Goal: Information Seeking & Learning: Find specific page/section

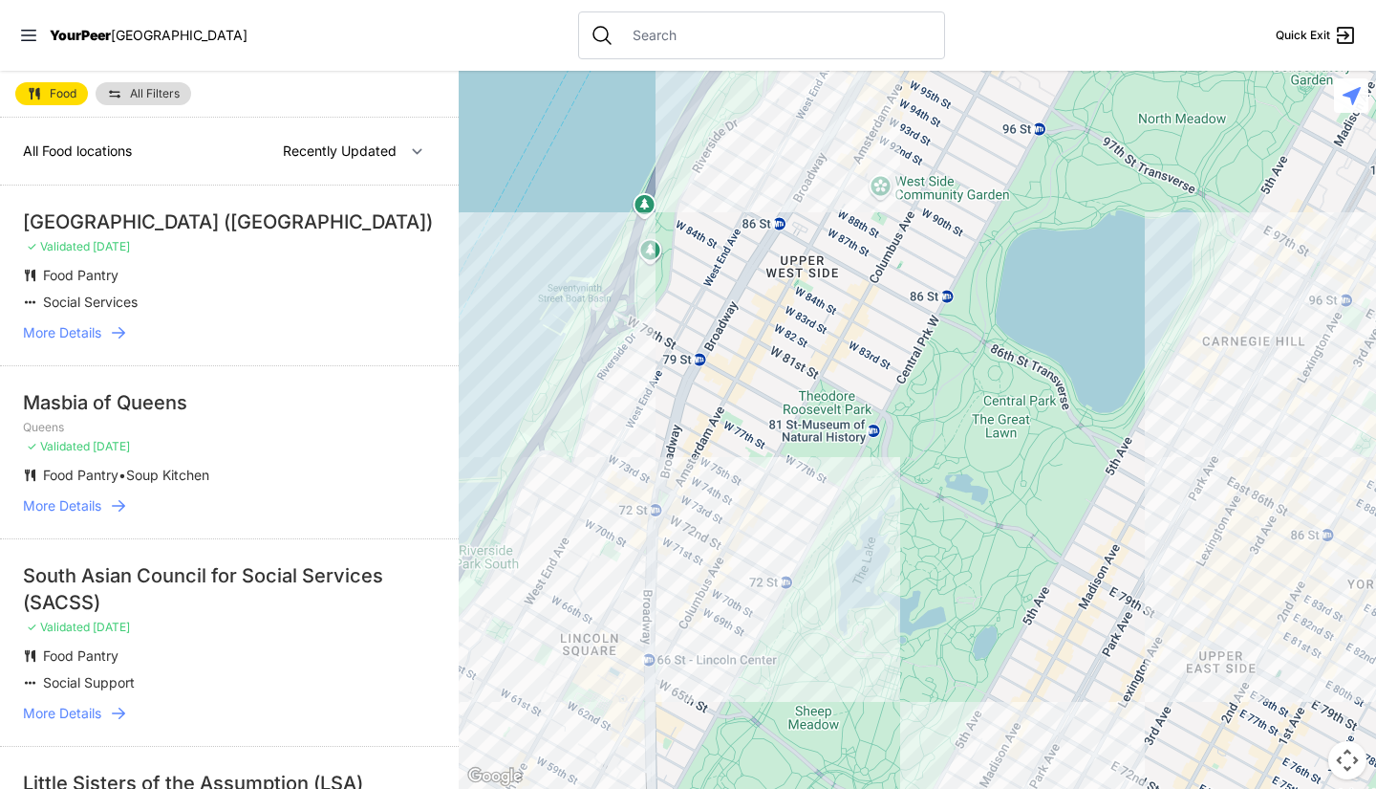
click at [684, 27] on input "text" at bounding box center [777, 35] width 312 height 19
paste input "[STREET_ADDRESS]"
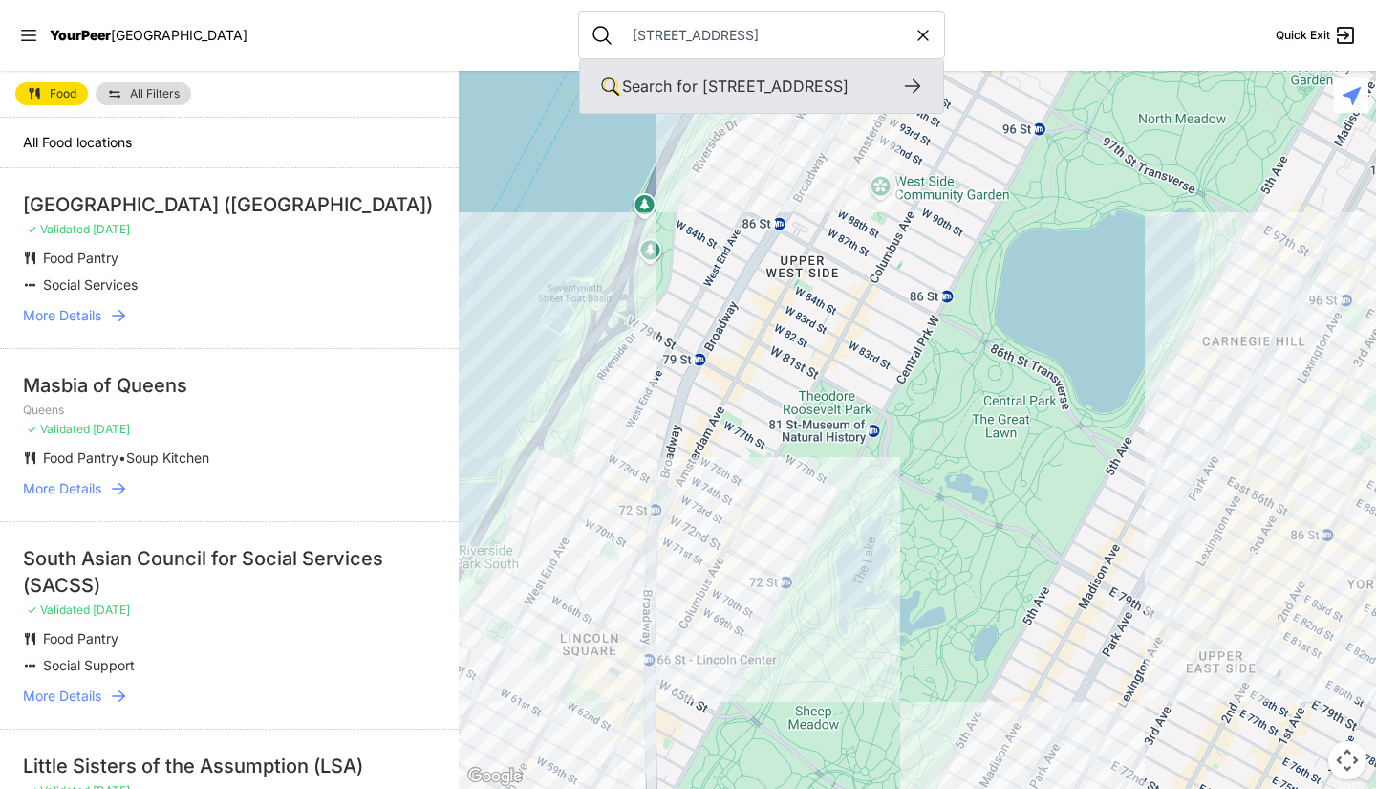
type input "[STREET_ADDRESS]"
click at [692, 97] on div "Search for [STREET_ADDRESS]" at bounding box center [761, 86] width 279 height 23
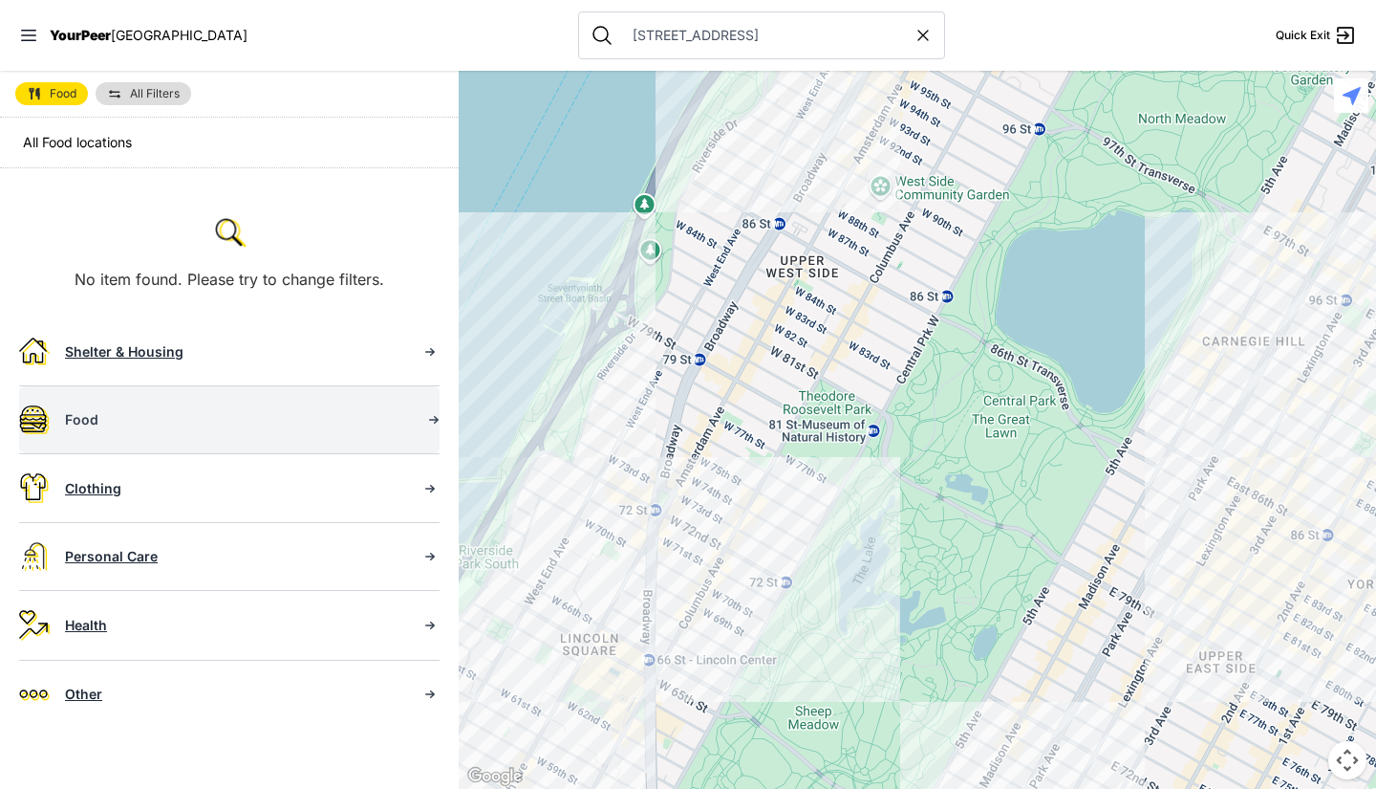
click at [261, 415] on div "Food" at bounding box center [235, 419] width 340 height 19
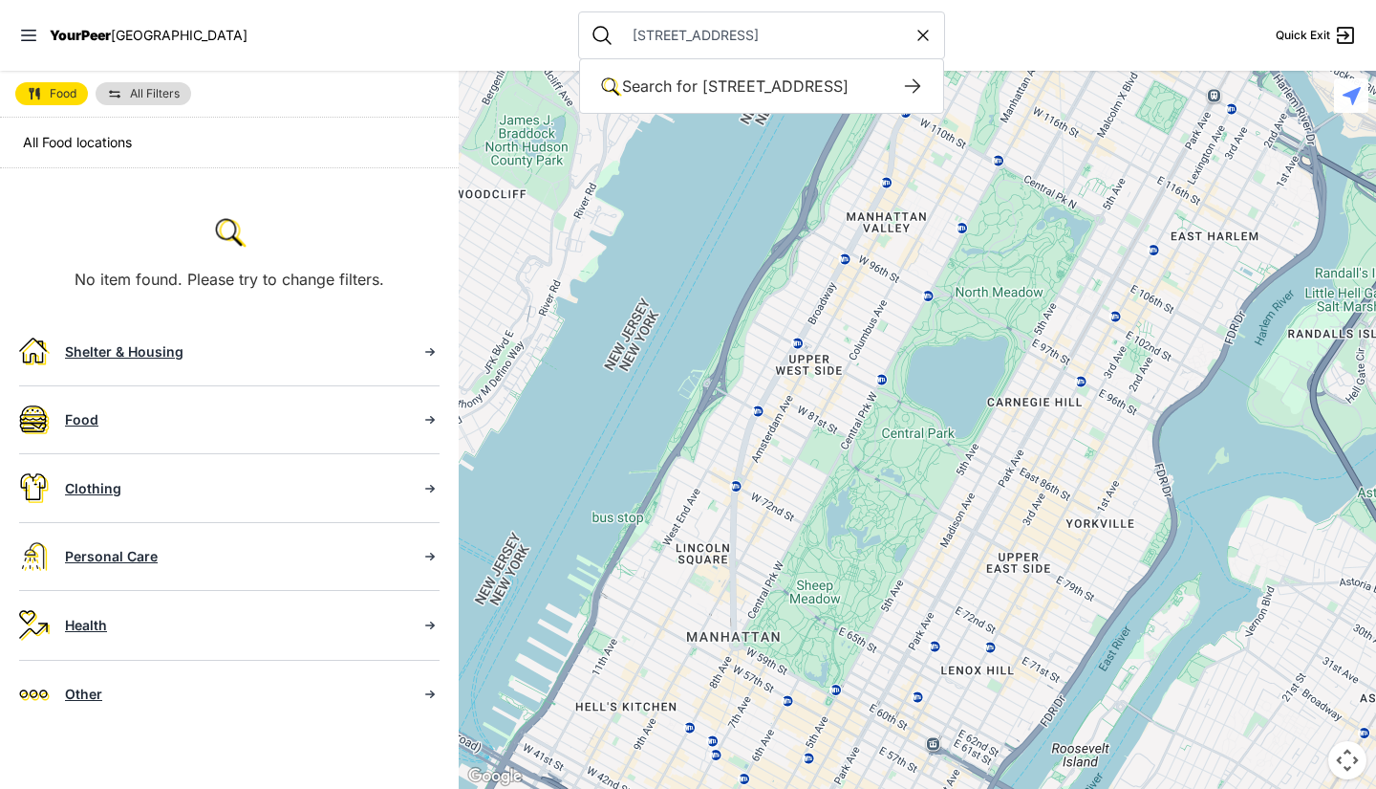
click at [793, 32] on input "[STREET_ADDRESS]" at bounding box center [767, 35] width 292 height 19
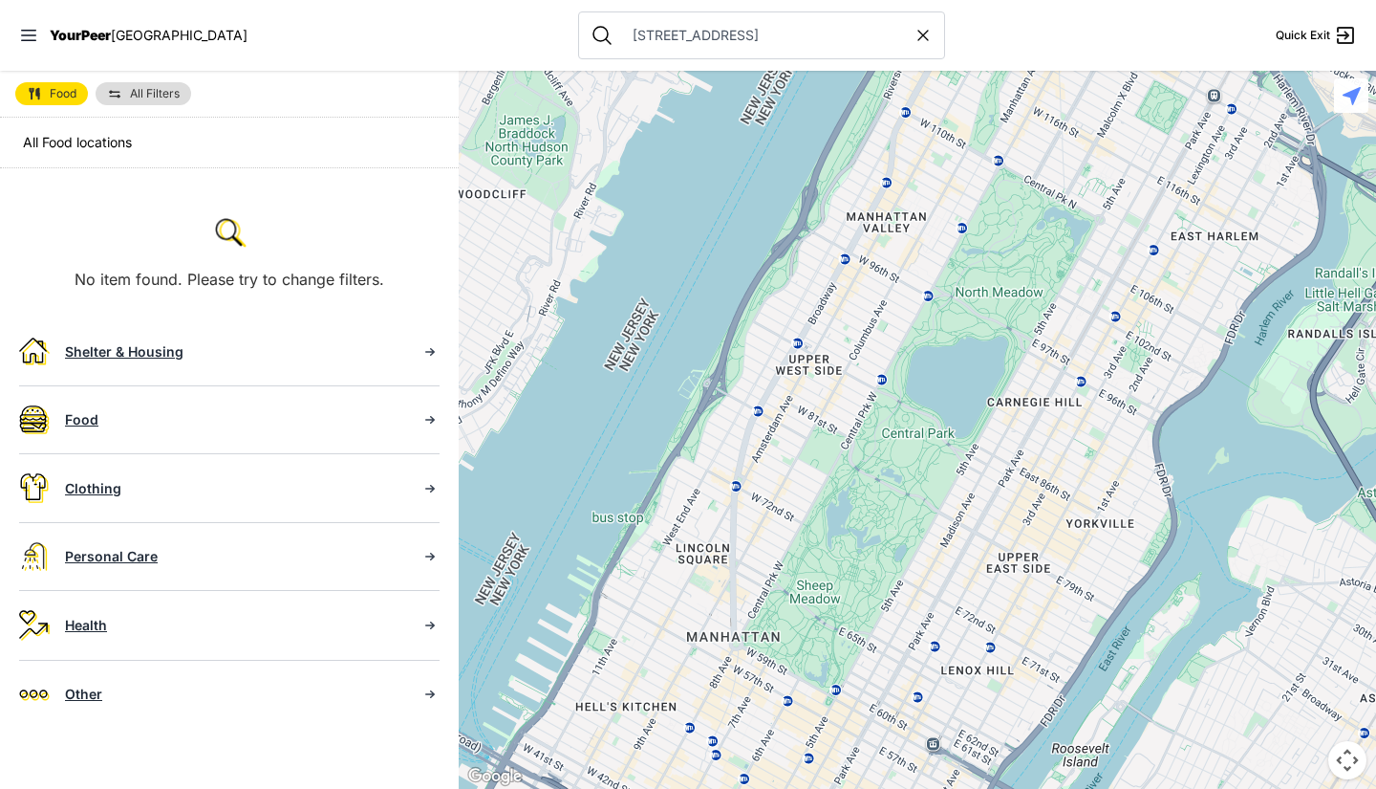
click at [346, 155] on div "All Food locations" at bounding box center [229, 143] width 459 height 51
click at [92, 144] on span "All Food locations" at bounding box center [77, 142] width 109 height 16
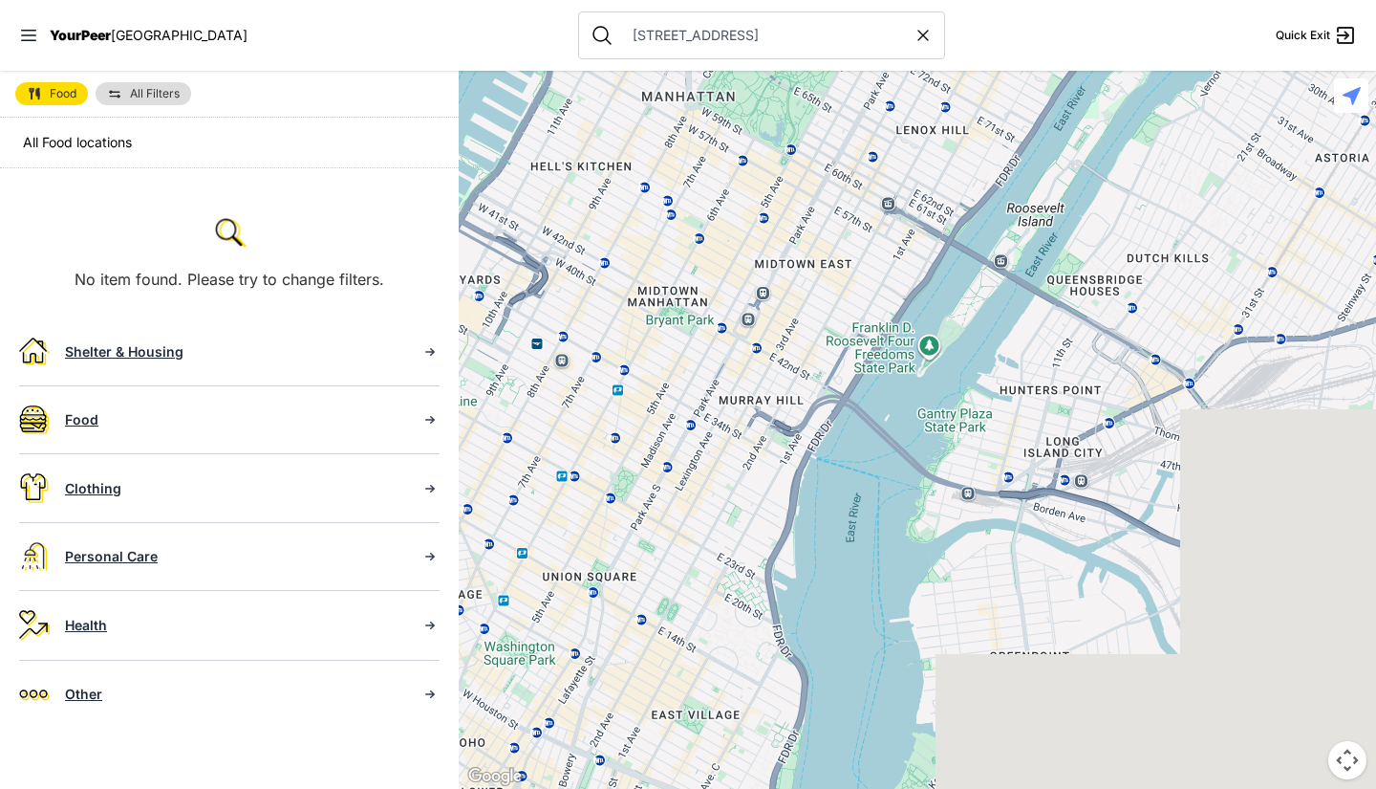
drag, startPoint x: 944, startPoint y: 480, endPoint x: 899, endPoint y: -83, distance: 564.8
click at [899, 0] on html "View map Close panel YourPeer [GEOGRAPHIC_DATA] Quick Exit Single Adult Familie…" at bounding box center [688, 394] width 1376 height 789
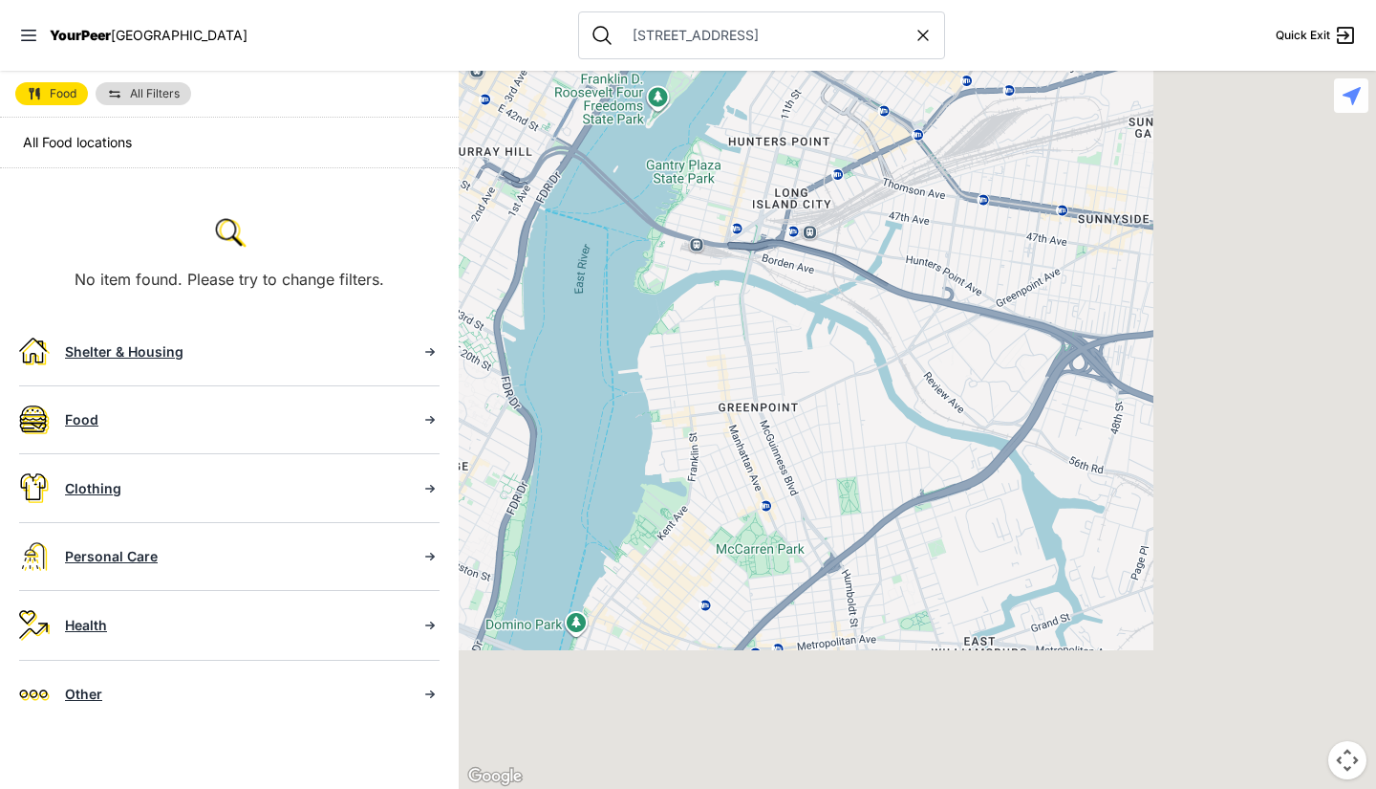
drag, startPoint x: 1065, startPoint y: 287, endPoint x: 740, endPoint y: 53, distance: 400.6
click at [740, 53] on div "Close panel YourPeer [GEOGRAPHIC_DATA] Quick Exit Single Adult Families Soup Ki…" at bounding box center [688, 394] width 1376 height 789
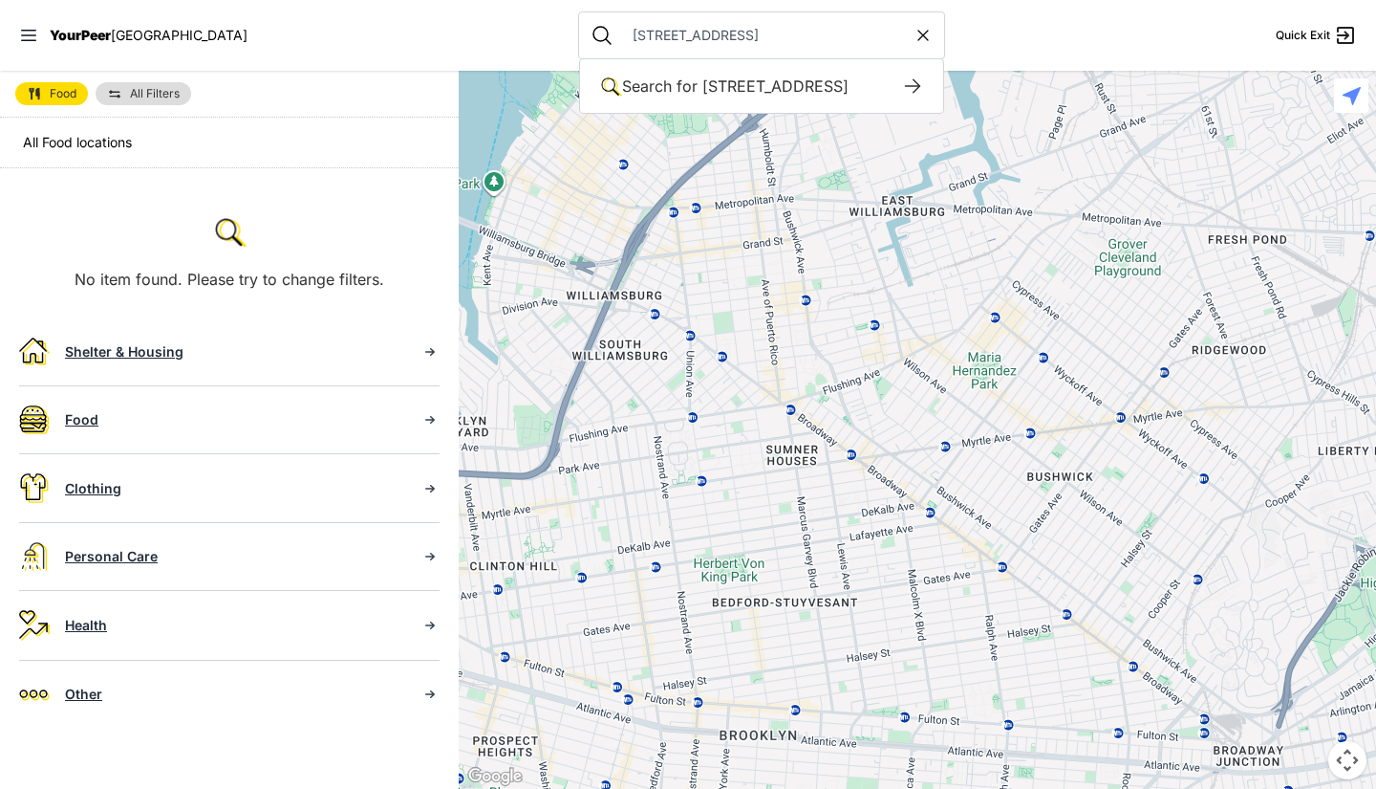
drag, startPoint x: 820, startPoint y: 362, endPoint x: 805, endPoint y: 36, distance: 326.3
click at [805, 36] on div "Close panel YourPeer [GEOGRAPHIC_DATA] Quick Exit Single Adult Families Soup Ki…" at bounding box center [688, 394] width 1376 height 789
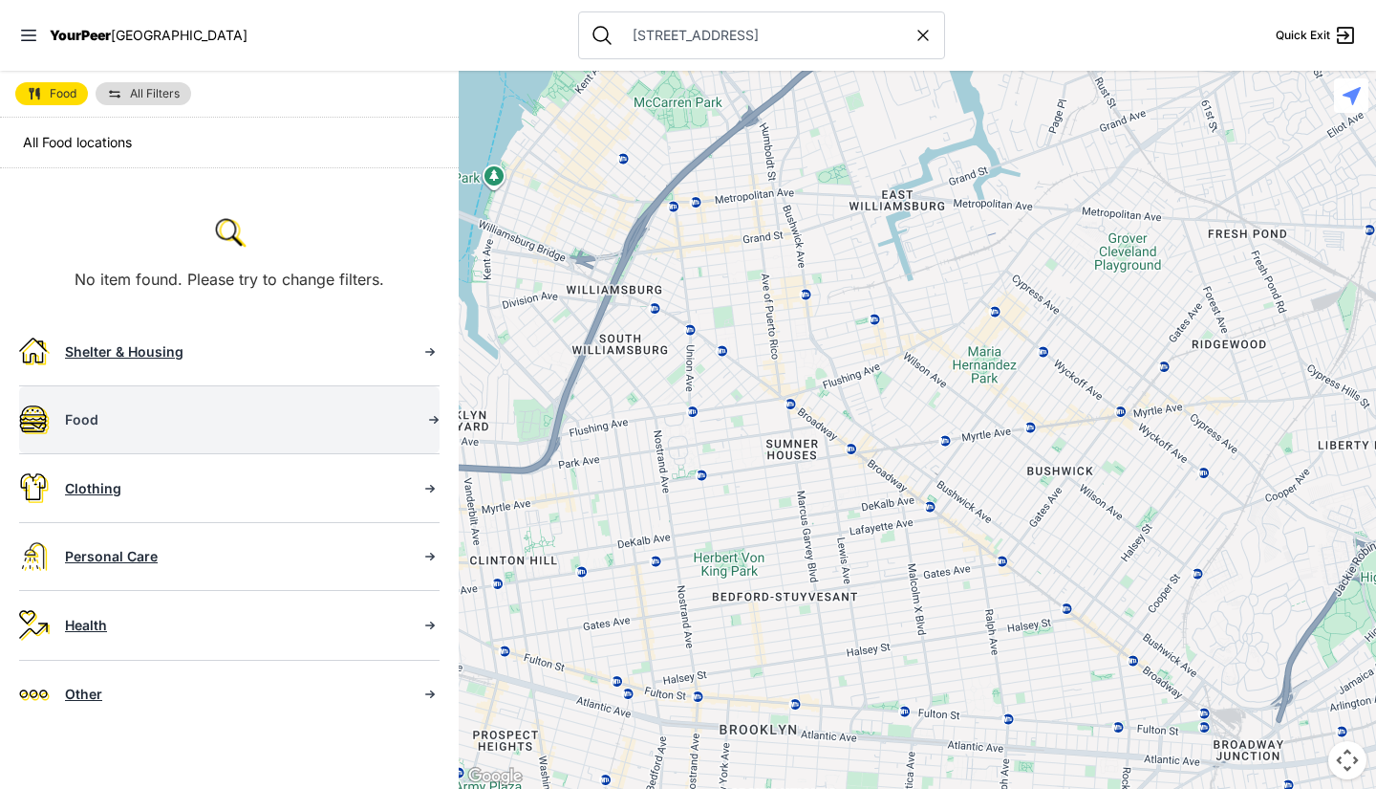
click at [97, 425] on div "Food" at bounding box center [235, 419] width 340 height 19
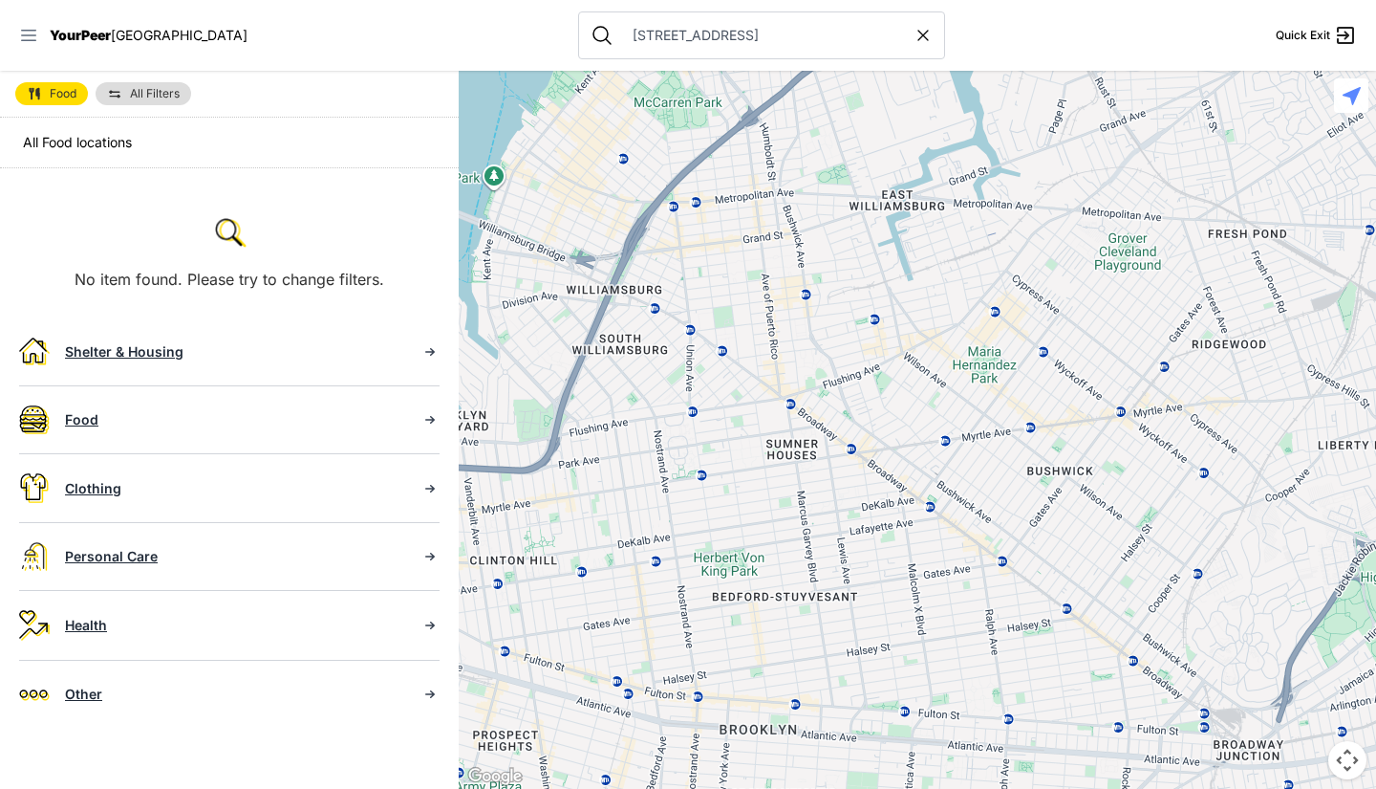
click at [32, 30] on icon at bounding box center [28, 35] width 15 height 11
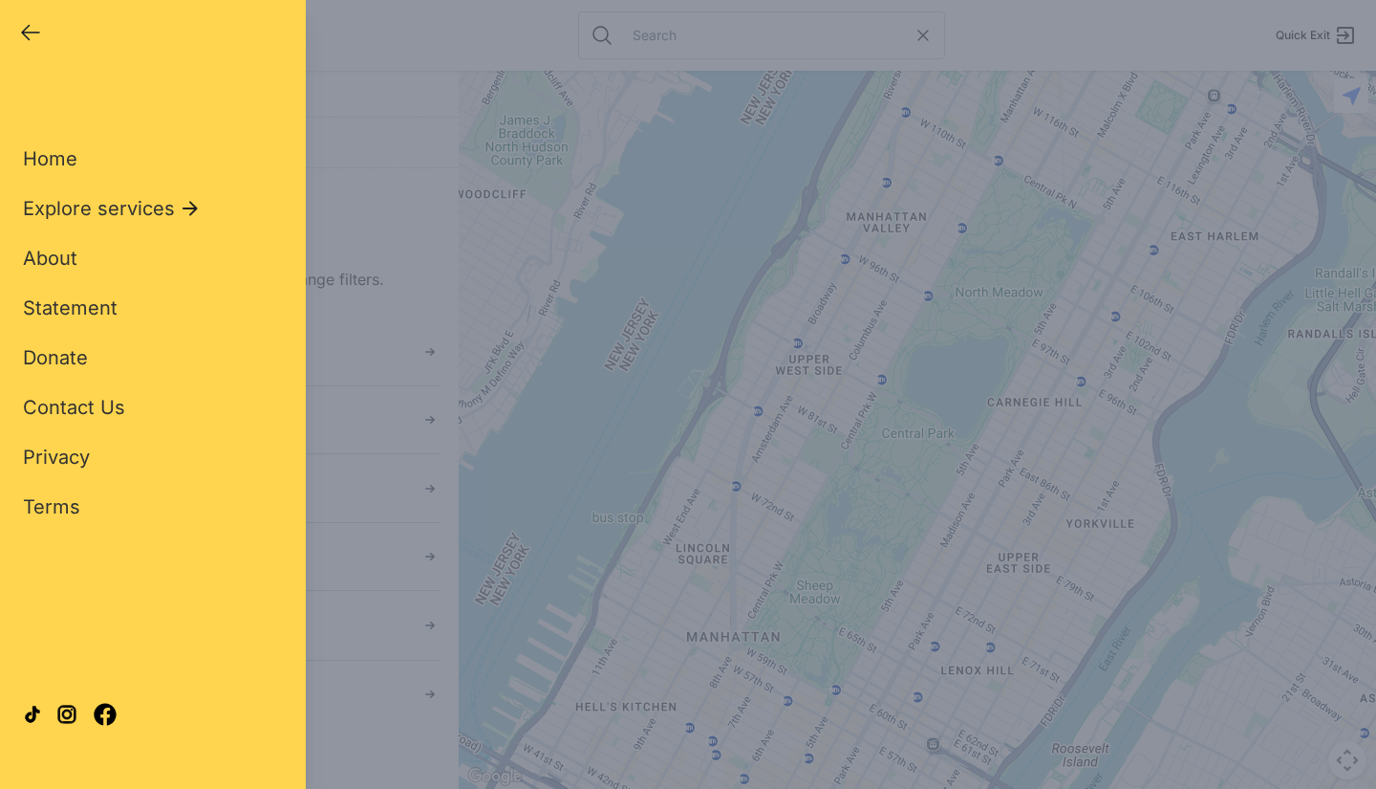
select select "recentlyUpdated"
